Goal: Information Seeking & Learning: Learn about a topic

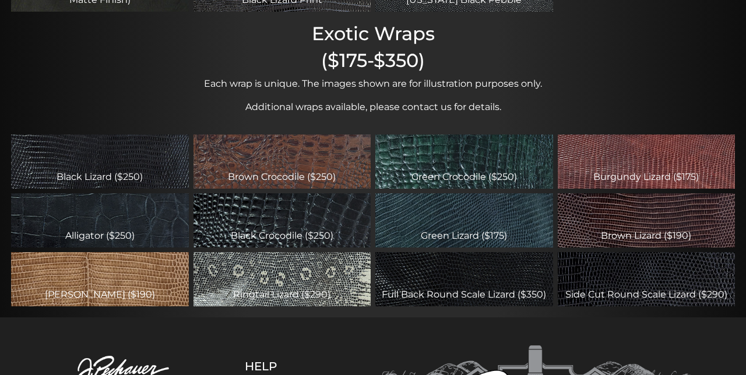
scroll to position [357, 0]
click at [431, 283] on div "Full Back Round Scale Lizard ($350)" at bounding box center [464, 279] width 178 height 54
click at [410, 275] on div "Full Back Round Scale Lizard ($350)" at bounding box center [464, 279] width 178 height 54
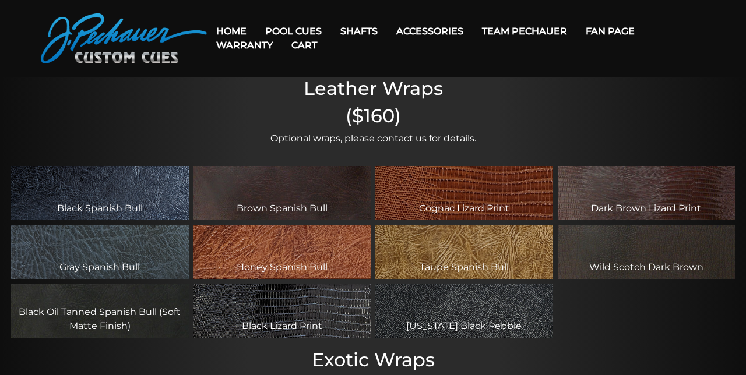
scroll to position [0, 0]
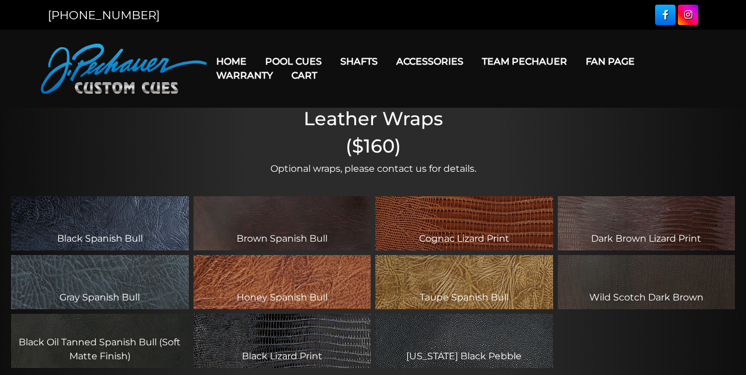
click at [428, 59] on link "Accessories" at bounding box center [430, 62] width 86 height 30
click at [676, 372] on div "Black Spanish Bull Brown Spanish Bull Cognac Lizard Print Dark Brown Lizard Pri…" at bounding box center [373, 282] width 746 height 194
click at [674, 373] on div "Black Spanish Bull Brown Spanish Bull Cognac Lizard Print Dark Brown Lizard Pri…" at bounding box center [373, 282] width 746 height 194
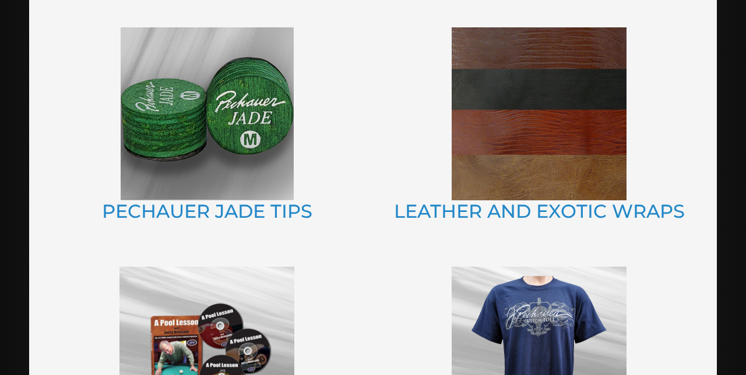
scroll to position [792, 0]
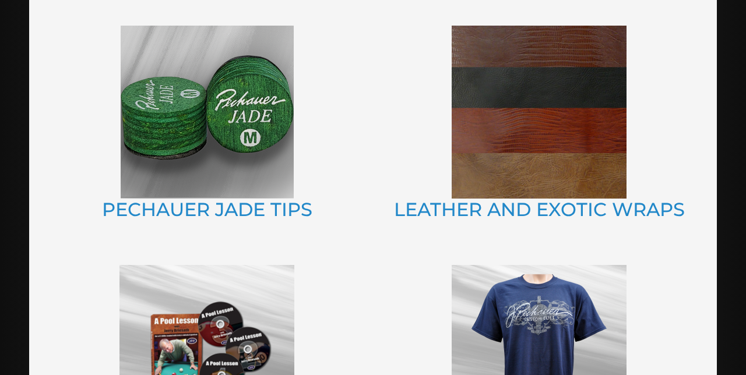
click at [527, 153] on img at bounding box center [539, 112] width 175 height 173
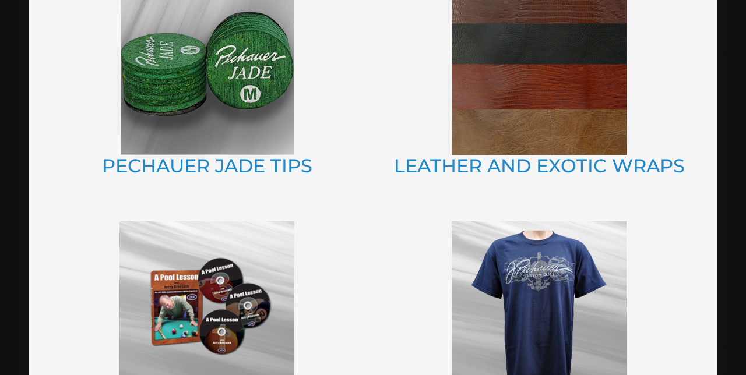
scroll to position [841, 0]
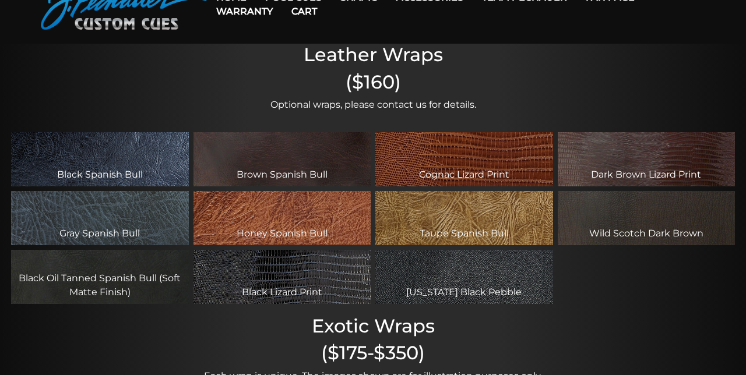
scroll to position [64, 0]
click at [242, 279] on div "Black Lizard Print" at bounding box center [282, 277] width 178 height 54
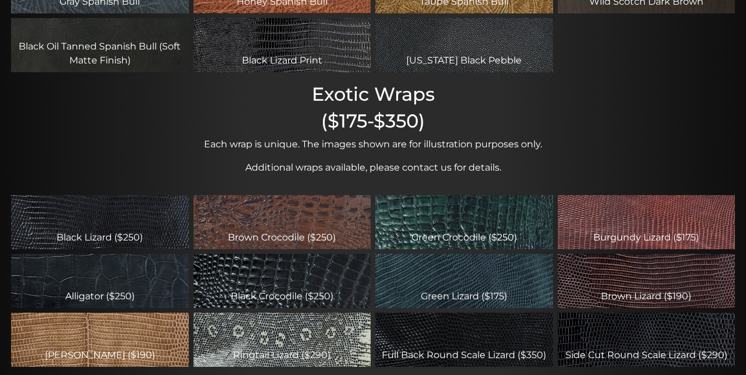
scroll to position [296, 0]
click at [270, 337] on div "Ringtail Lizard ($290)" at bounding box center [282, 340] width 178 height 54
click at [272, 342] on div "Ringtail Lizard ($290)" at bounding box center [282, 340] width 178 height 54
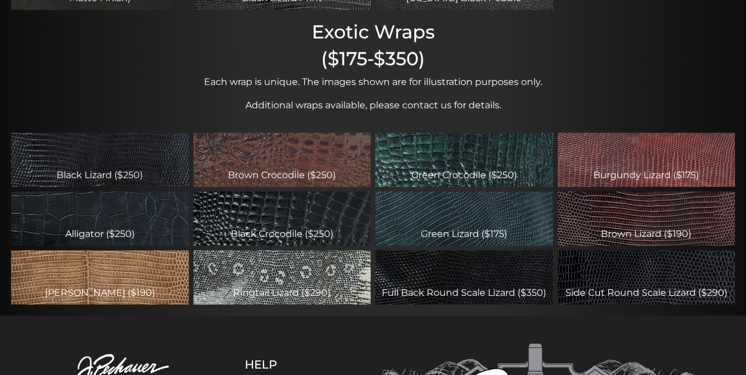
scroll to position [363, 0]
